Goal: Information Seeking & Learning: Learn about a topic

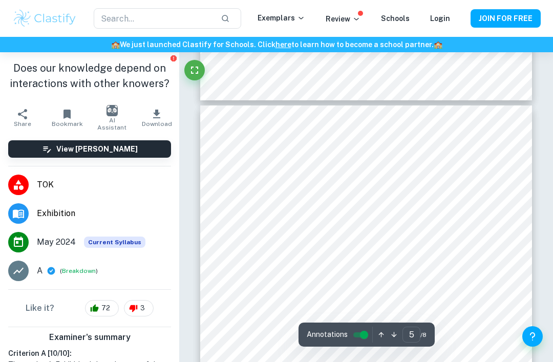
scroll to position [1994, 0]
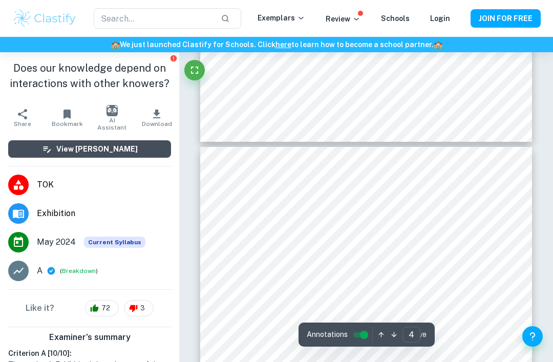
type input "3"
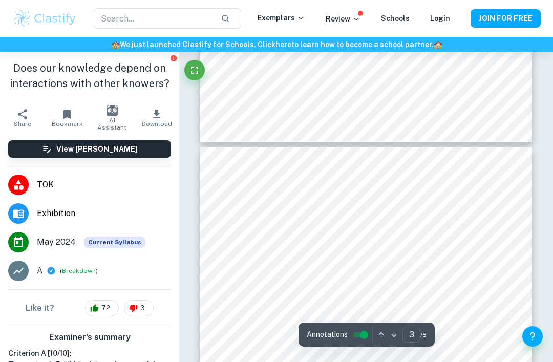
scroll to position [1211, 0]
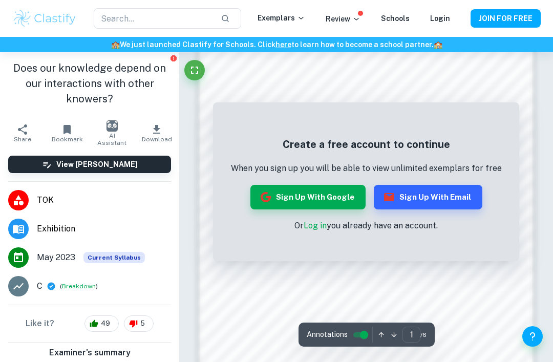
scroll to position [528, 0]
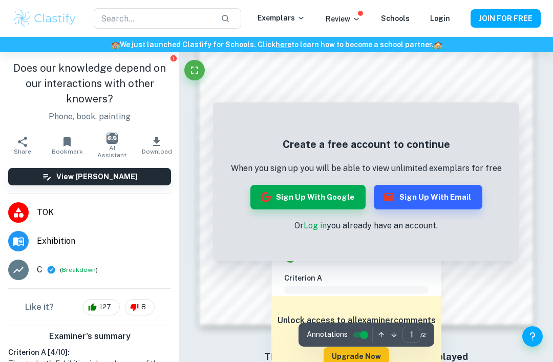
scroll to position [713, 0]
